Goal: Task Accomplishment & Management: Manage account settings

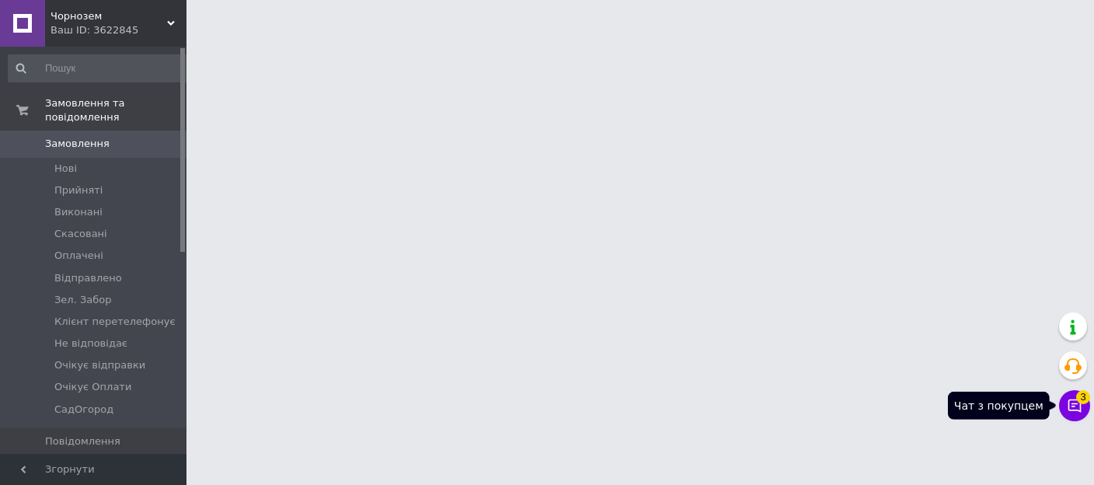
click at [1075, 411] on icon at bounding box center [1074, 406] width 16 height 16
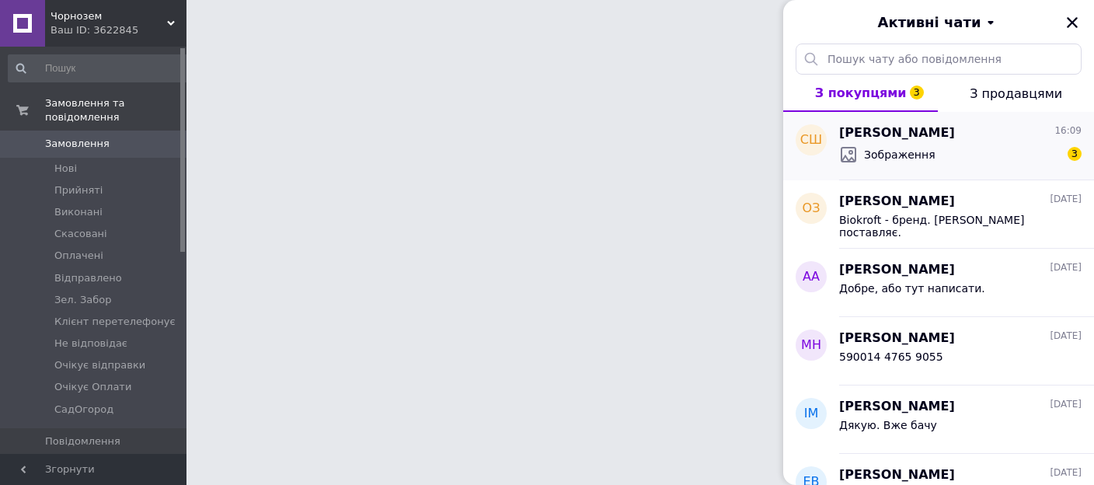
click at [913, 137] on span "[PERSON_NAME]" at bounding box center [897, 133] width 116 height 18
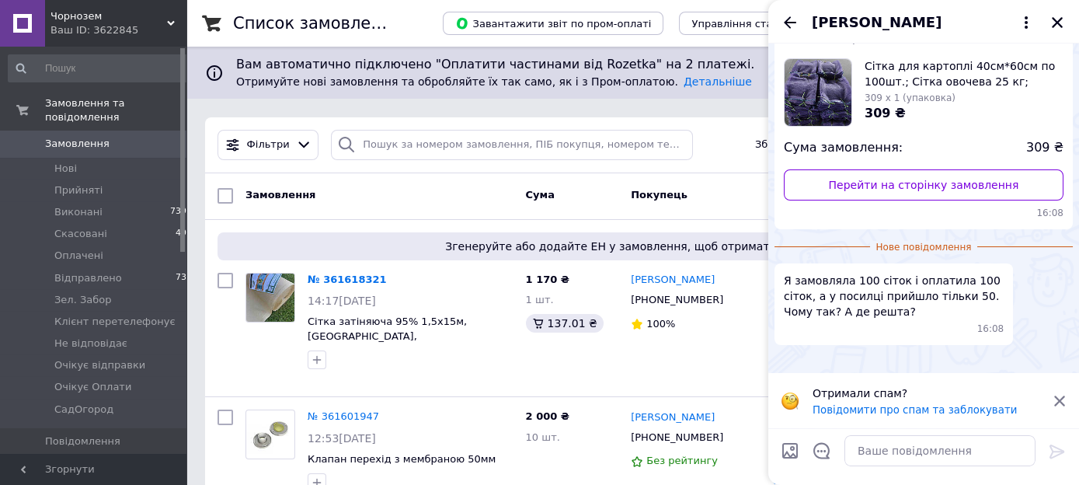
scroll to position [303, 0]
click at [912, 457] on textarea at bounding box center [939, 450] width 191 height 31
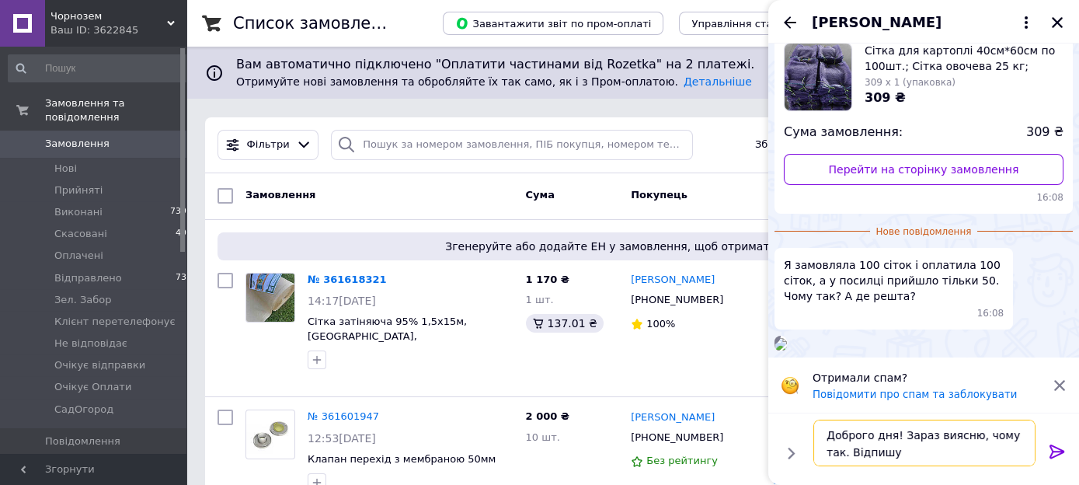
type textarea "Доброго дня! Зараз виясню, чому так. Відпишу."
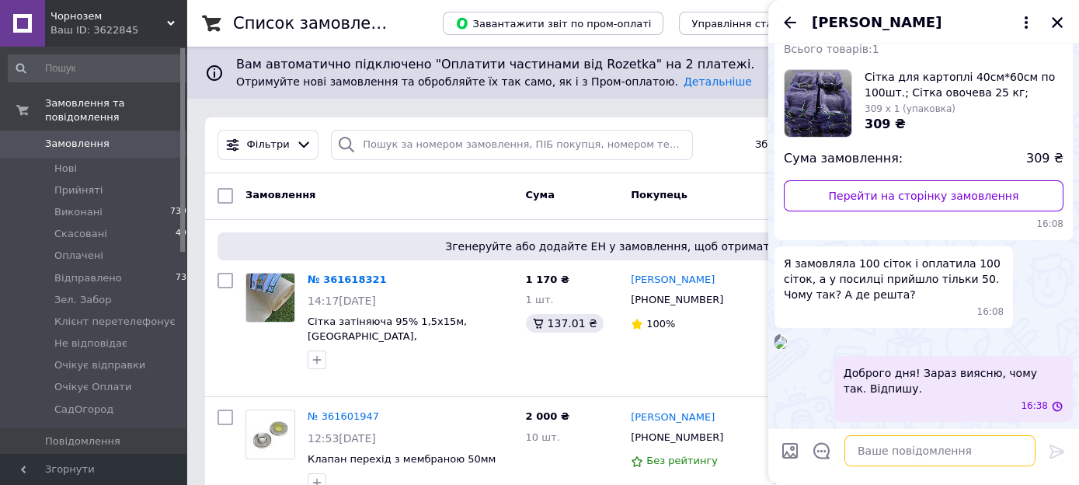
scroll to position [290, 0]
click at [1056, 22] on icon "Закрити" at bounding box center [1057, 22] width 11 height 11
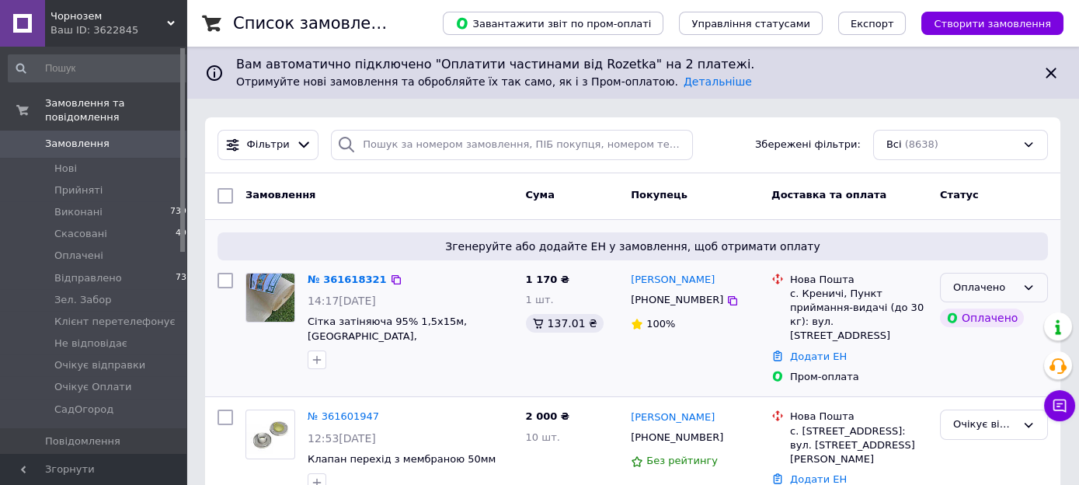
click at [1018, 285] on div "Оплачено" at bounding box center [994, 288] width 108 height 30
click at [975, 360] on li "Очікує відправки" at bounding box center [994, 355] width 106 height 44
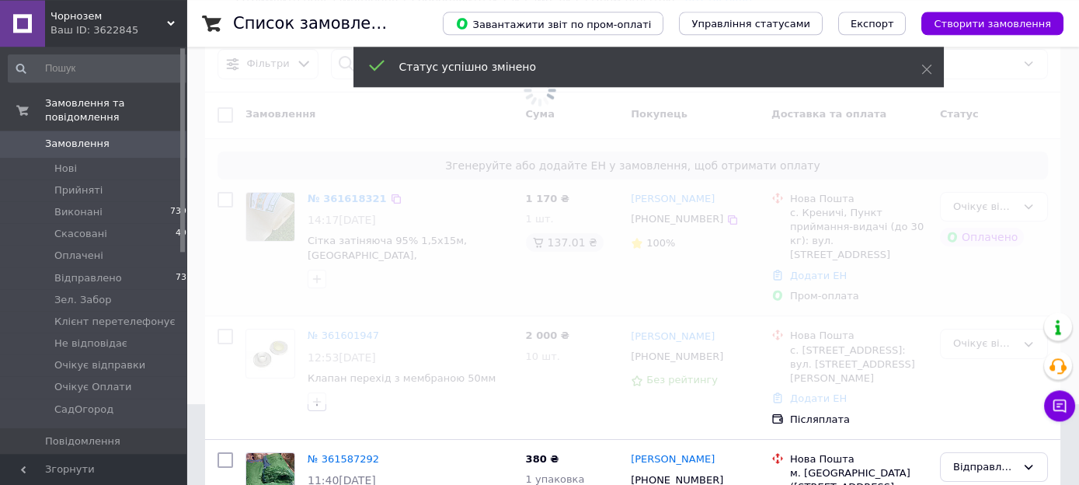
scroll to position [82, 0]
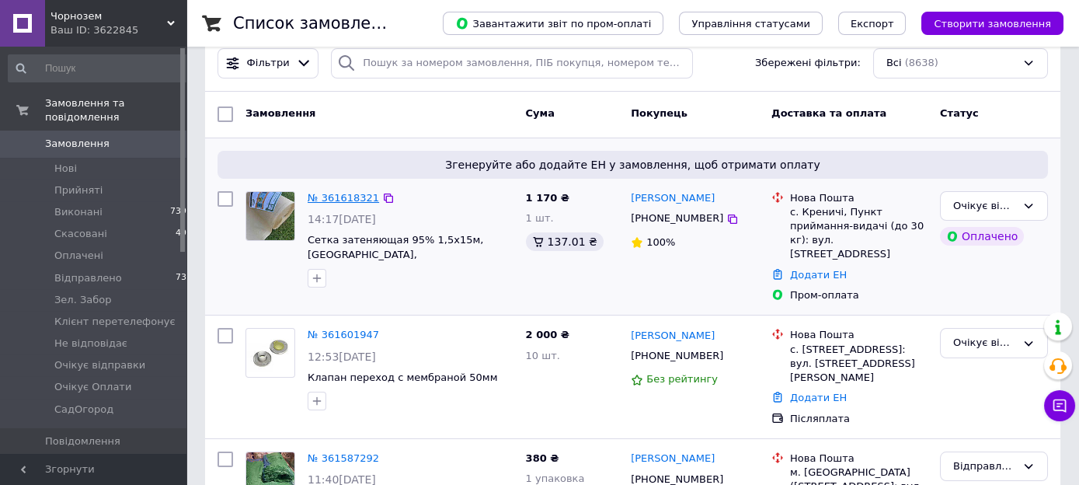
click at [341, 193] on link "№ 361618321" at bounding box center [343, 198] width 71 height 12
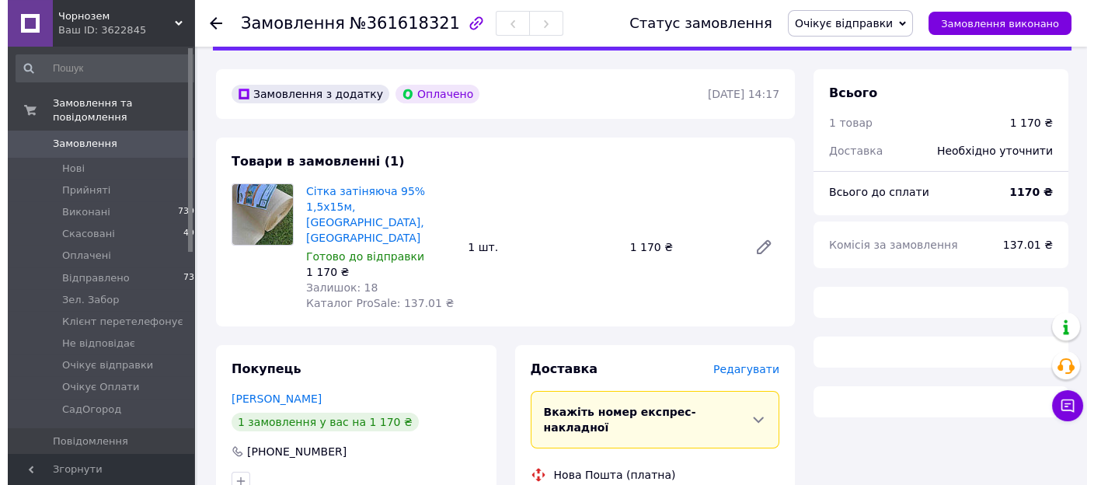
scroll to position [164, 0]
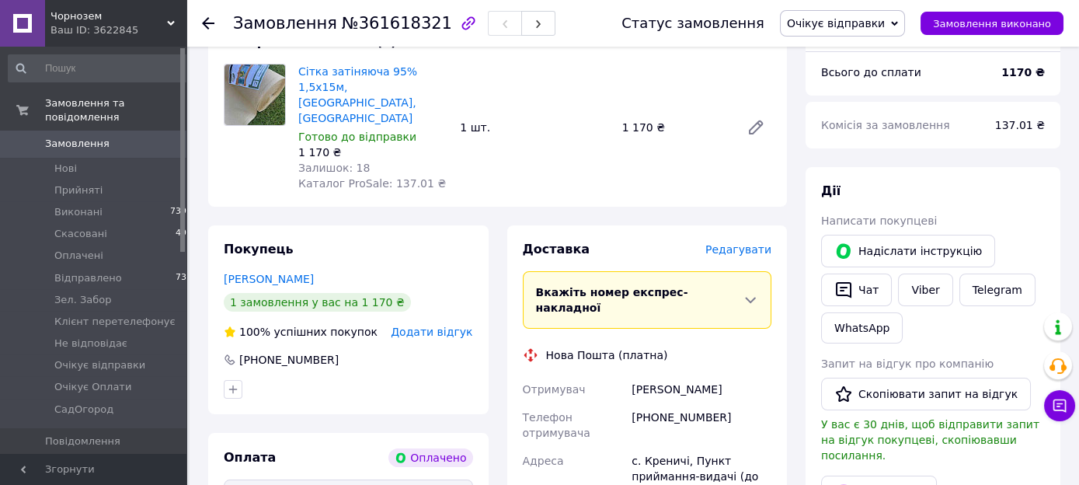
click at [744, 243] on span "Редагувати" at bounding box center [738, 249] width 66 height 12
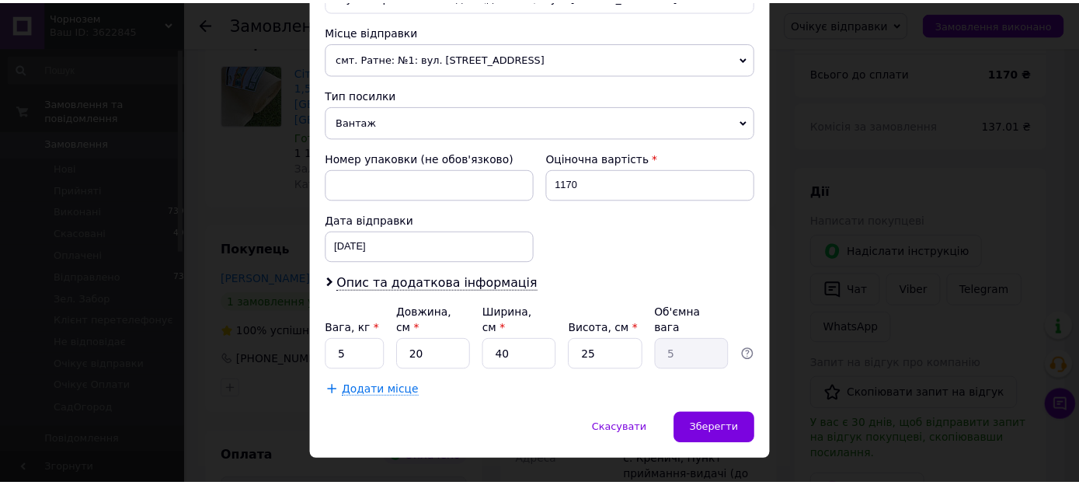
scroll to position [541, 0]
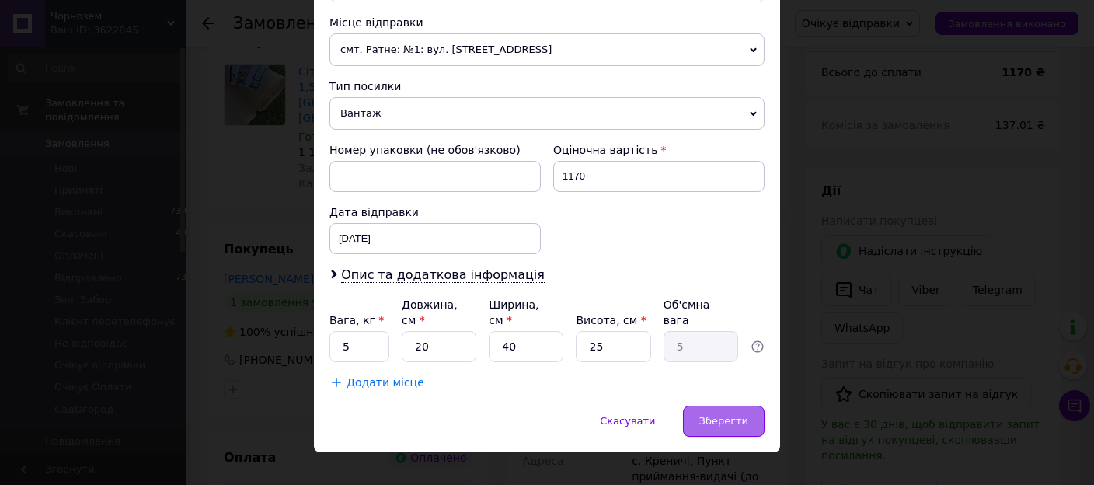
click at [711, 415] on span "Зберегти" at bounding box center [723, 421] width 49 height 12
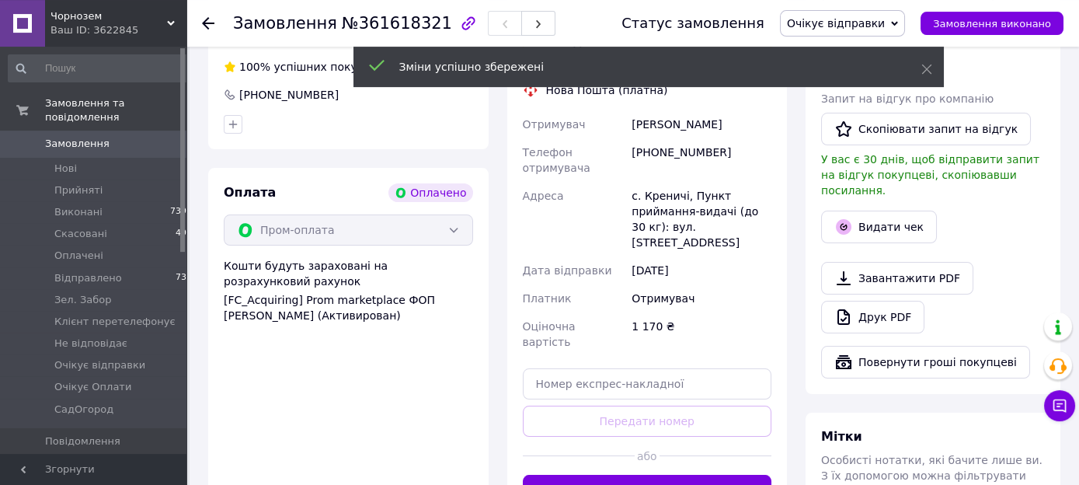
scroll to position [492, 0]
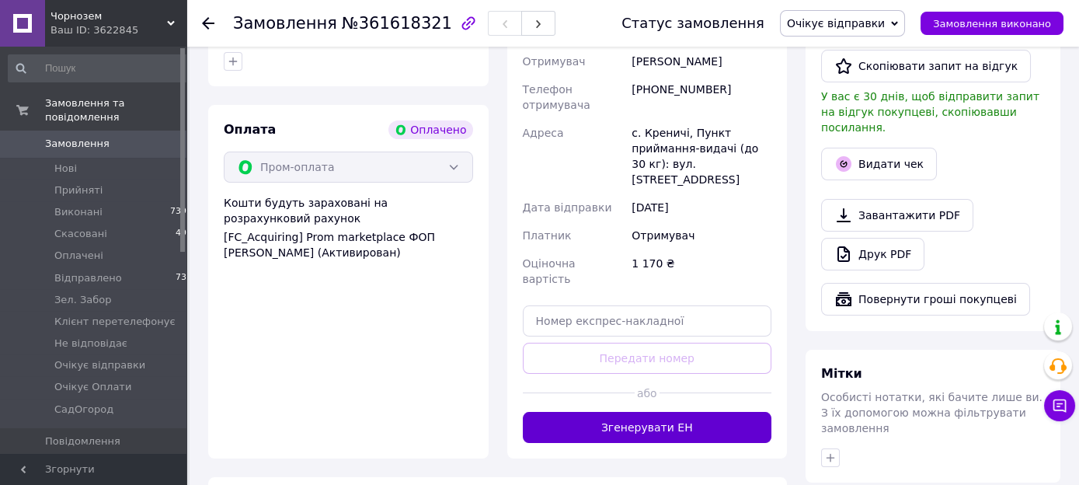
click at [663, 412] on button "Згенерувати ЕН" at bounding box center [647, 427] width 249 height 31
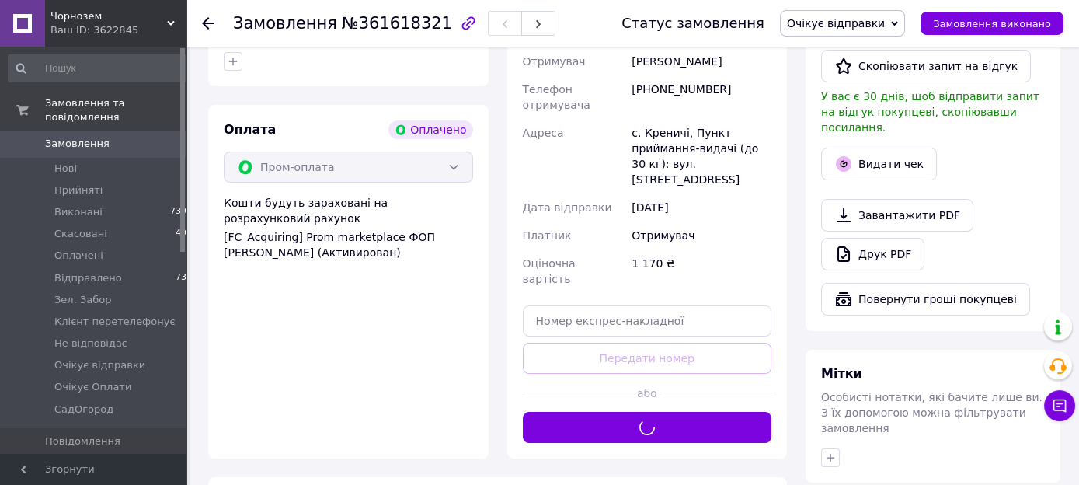
scroll to position [164, 0]
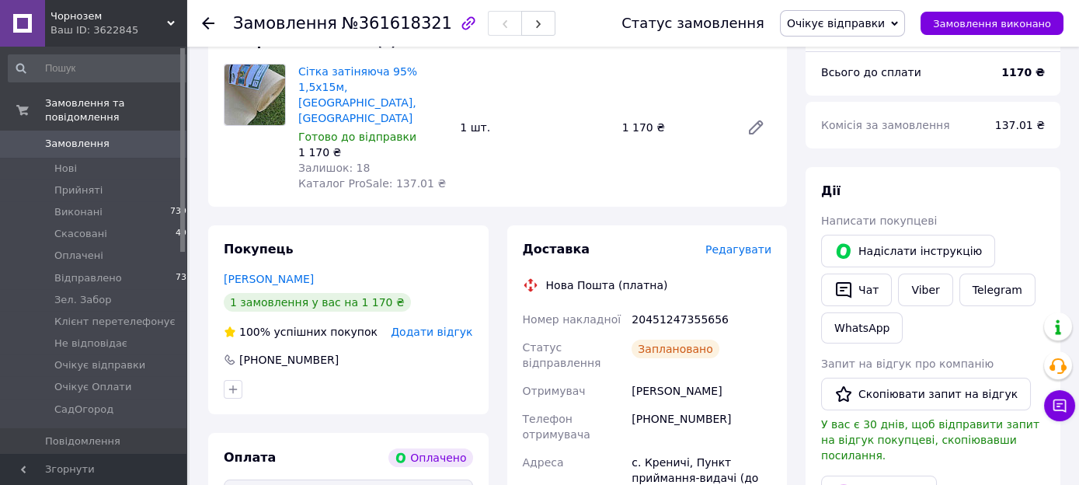
drag, startPoint x: 760, startPoint y: 350, endPoint x: 622, endPoint y: 353, distance: 137.5
click at [622, 353] on div "Номер накладної 20451247355656 Статус відправлення Заплановано Отримувач [PERSO…" at bounding box center [648, 485] width 256 height 360
copy div "Отримувач [PERSON_NAME]"
drag, startPoint x: 723, startPoint y: 374, endPoint x: 650, endPoint y: 388, distance: 74.3
click at [650, 405] on div "[PHONE_NUMBER]" at bounding box center [701, 426] width 146 height 43
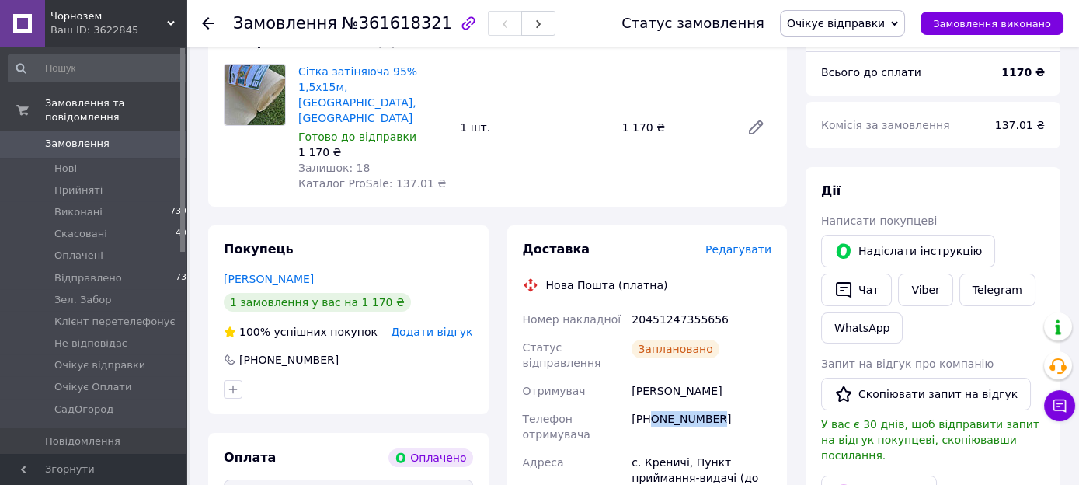
copy div "0674493343"
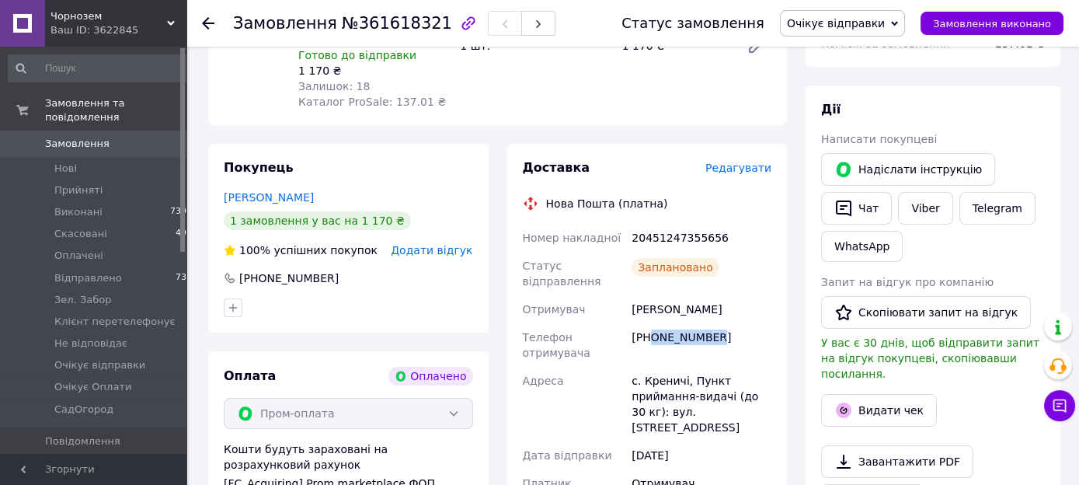
scroll to position [245, 0]
drag, startPoint x: 632, startPoint y: 341, endPoint x: 684, endPoint y: 338, distance: 51.4
click at [684, 367] on div "с. Креничі, Пункт приймання-видачі (до 30 кг): вул. [STREET_ADDRESS]" at bounding box center [701, 404] width 146 height 75
copy div "с. [GEOGRAPHIC_DATA],"
drag, startPoint x: 710, startPoint y: 210, endPoint x: 631, endPoint y: 218, distance: 79.6
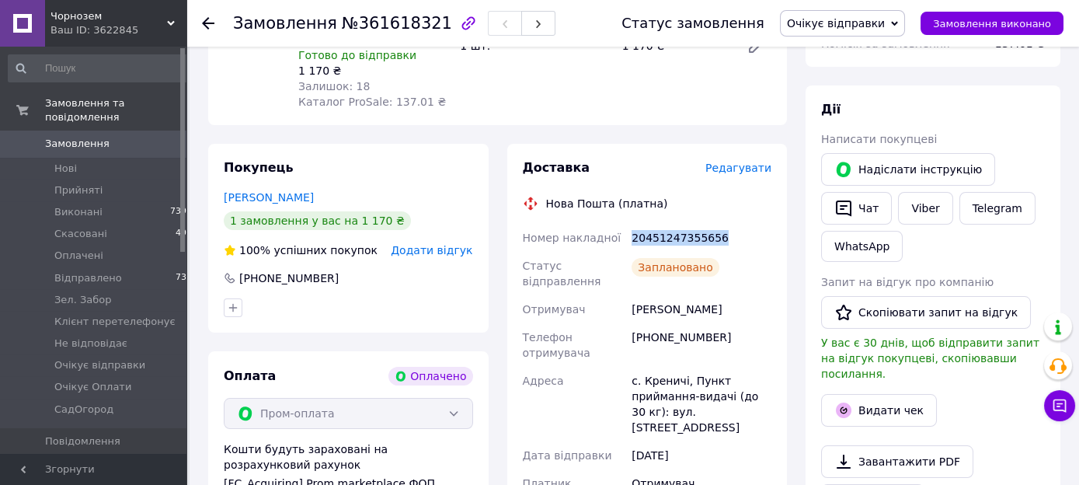
click at [631, 224] on div "20451247355656" at bounding box center [701, 238] width 146 height 28
copy div "20451247355656"
